Goal: Information Seeking & Learning: Find specific page/section

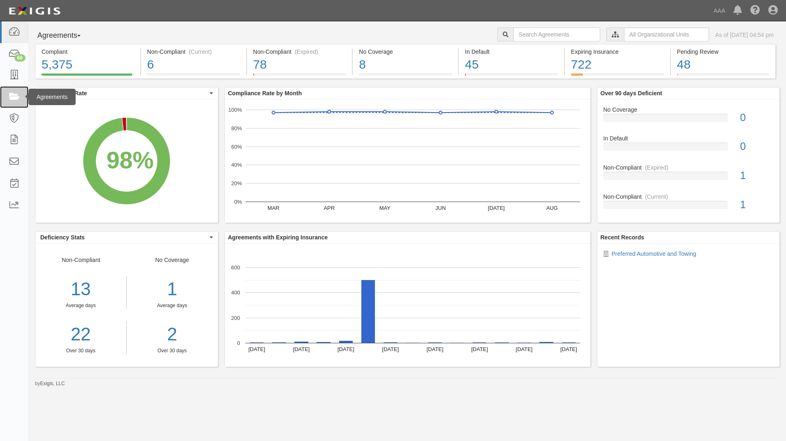
click at [14, 97] on icon at bounding box center [14, 96] width 12 height 9
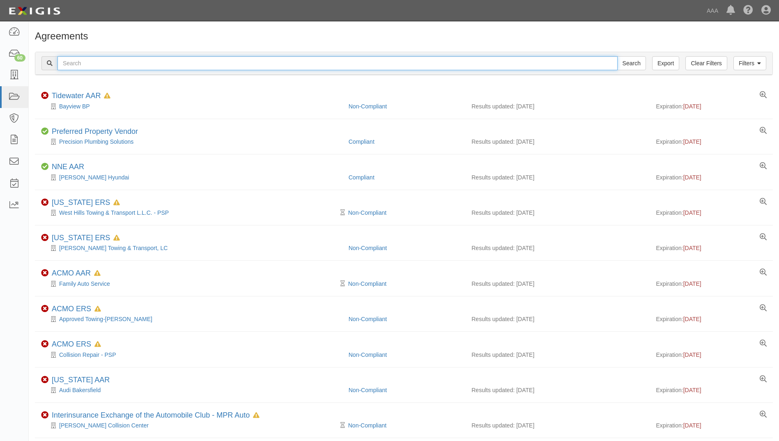
click at [99, 62] on input "text" at bounding box center [338, 63] width 560 height 14
type input "preffered"
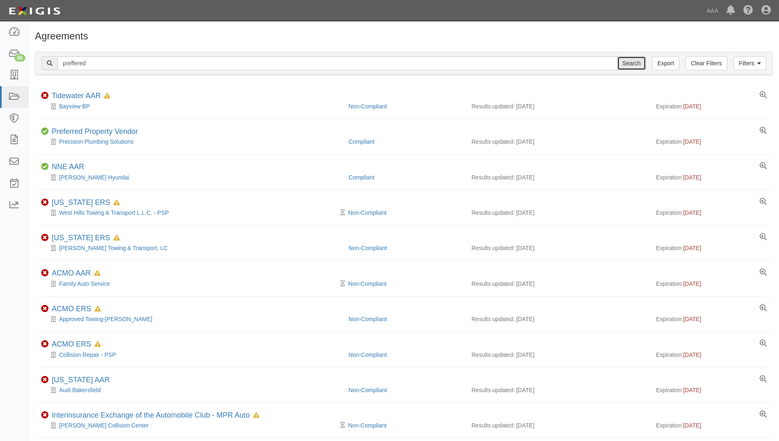
click at [634, 64] on input "Search" at bounding box center [631, 63] width 29 height 14
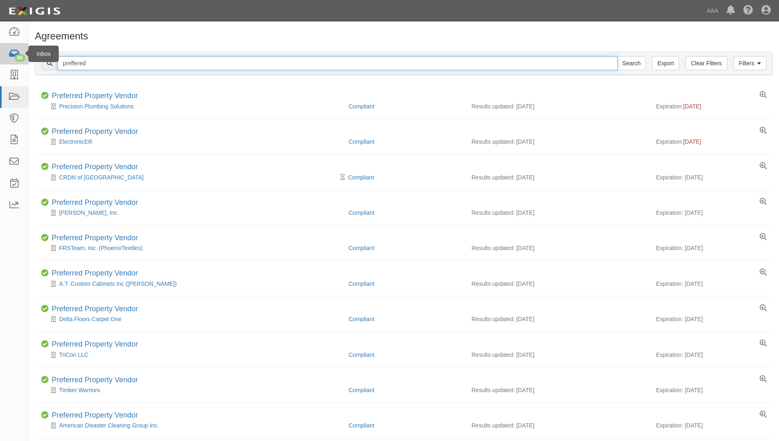
drag, startPoint x: 97, startPoint y: 65, endPoint x: 16, endPoint y: 57, distance: 80.9
click at [16, 57] on body "Toggle navigation Dashboard 60 Inbox Parties Agreements Coverages Documents Mes…" at bounding box center [389, 431] width 779 height 862
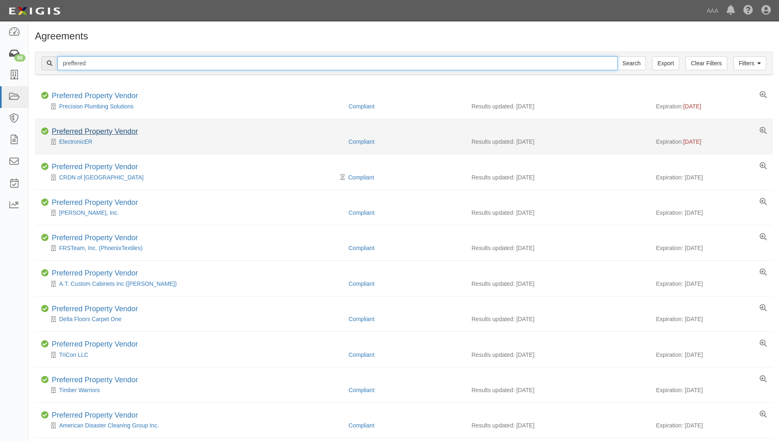
type input "="
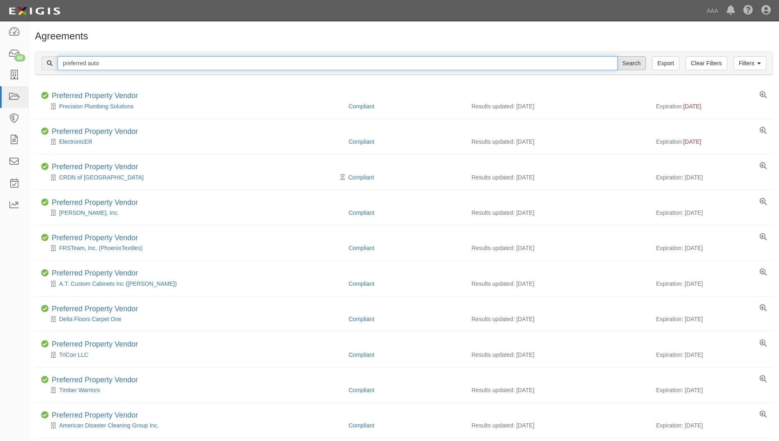
type input "preferred auto"
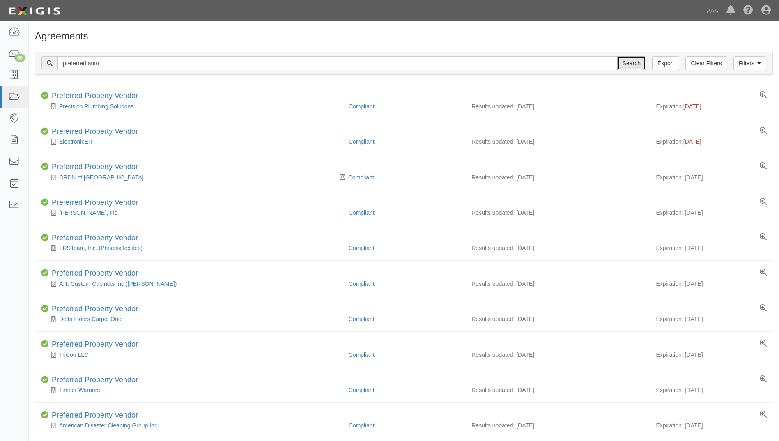
click at [628, 67] on input "Search" at bounding box center [631, 63] width 29 height 14
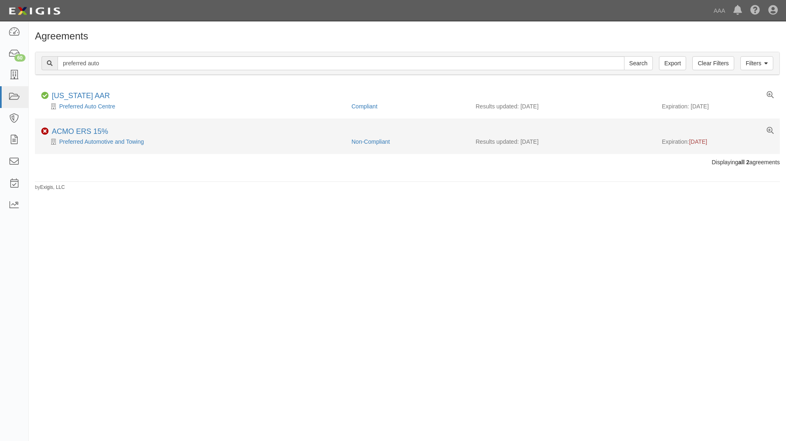
click at [118, 136] on div "Non-Compliant ACMO ERS 15%" at bounding box center [407, 132] width 744 height 10
click at [112, 147] on li "Non-Compliant ACMO ERS 15% Preferred Automotive and Towing Non-Compliant Result…" at bounding box center [407, 136] width 744 height 35
click at [112, 144] on link "Preferred Automotive and Towing" at bounding box center [101, 141] width 85 height 7
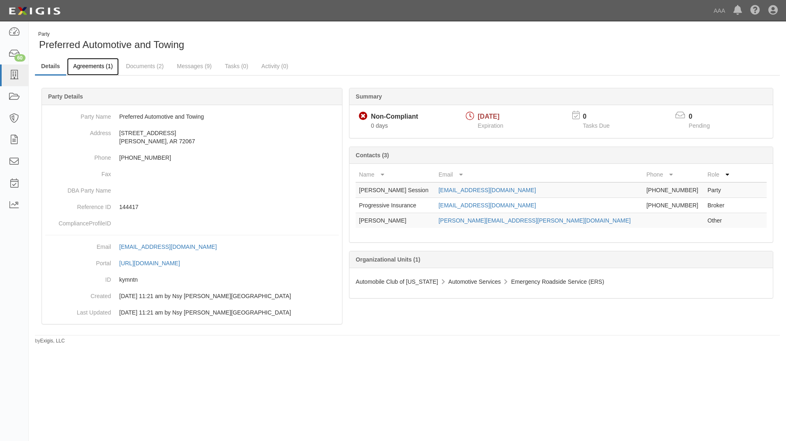
click at [88, 71] on link "Agreements (1)" at bounding box center [93, 67] width 52 height 18
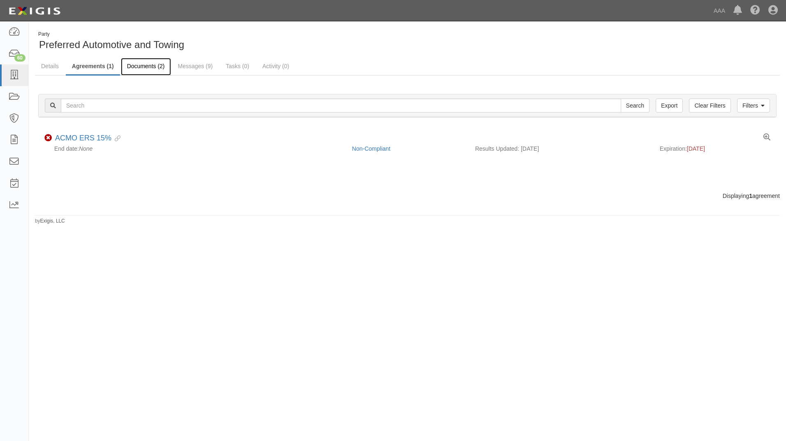
click at [141, 69] on link "Documents (2)" at bounding box center [146, 67] width 50 height 18
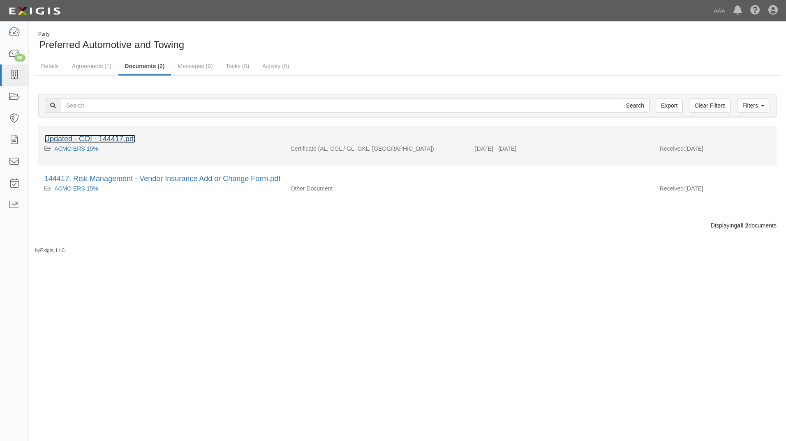
click at [129, 138] on link "Updated - COI - 144417.pdf" at bounding box center [89, 139] width 91 height 8
